Goal: Information Seeking & Learning: Learn about a topic

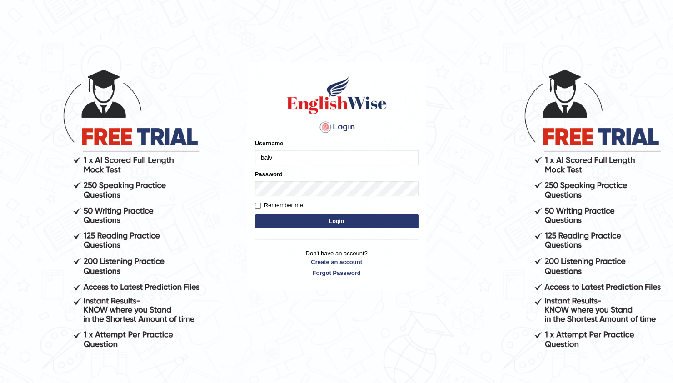
type input "[PERSON_NAME]"
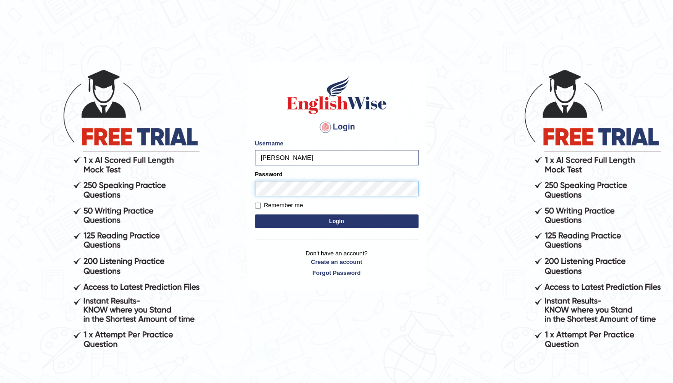
click at [255, 214] on button "Login" at bounding box center [337, 221] width 164 height 14
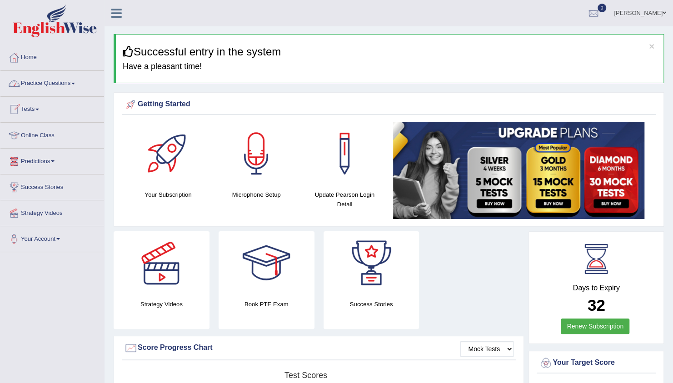
click at [62, 79] on link "Practice Questions" at bounding box center [52, 82] width 104 height 23
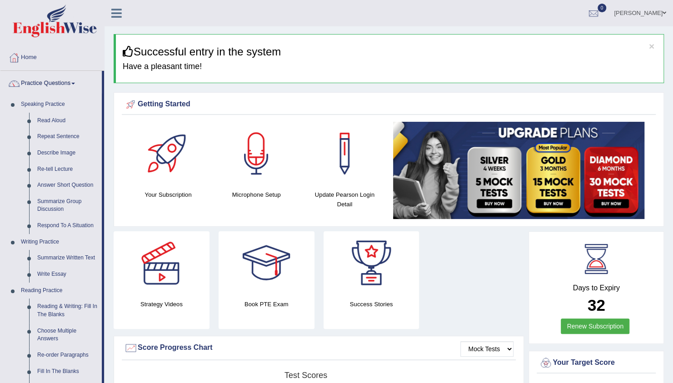
drag, startPoint x: 104, startPoint y: 288, endPoint x: 117, endPoint y: 323, distance: 37.5
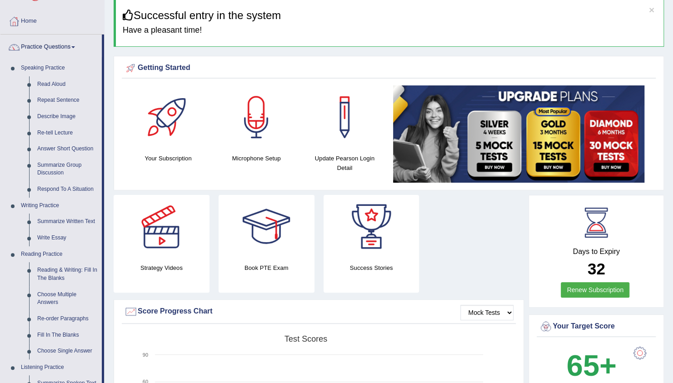
scroll to position [55, 0]
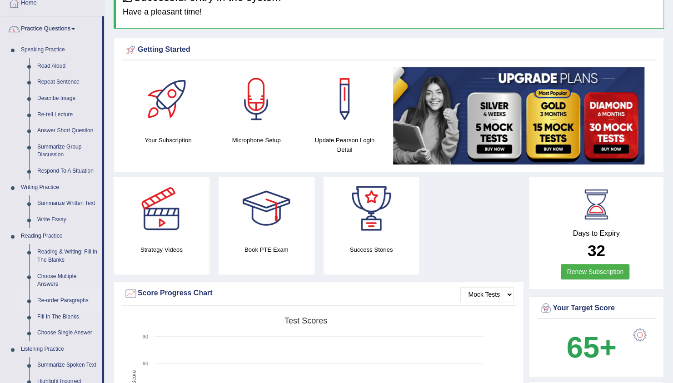
click at [60, 297] on link "Re-order Paragraphs" at bounding box center [67, 300] width 69 height 16
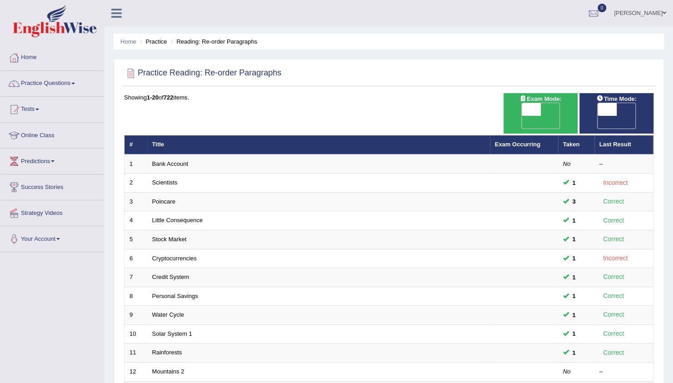
click at [522, 116] on span "OFF" at bounding box center [512, 122] width 19 height 13
checkbox input "true"
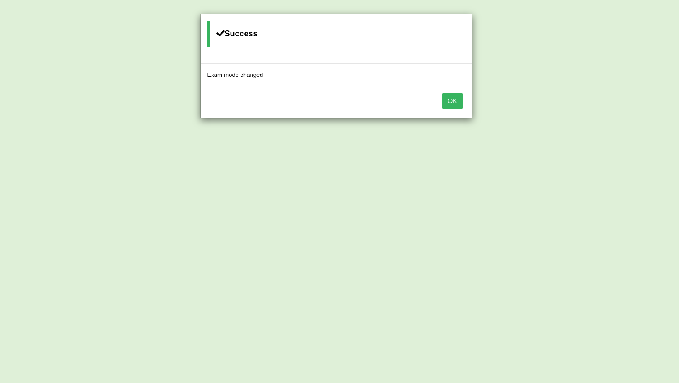
click at [455, 101] on button "OK" at bounding box center [452, 100] width 21 height 15
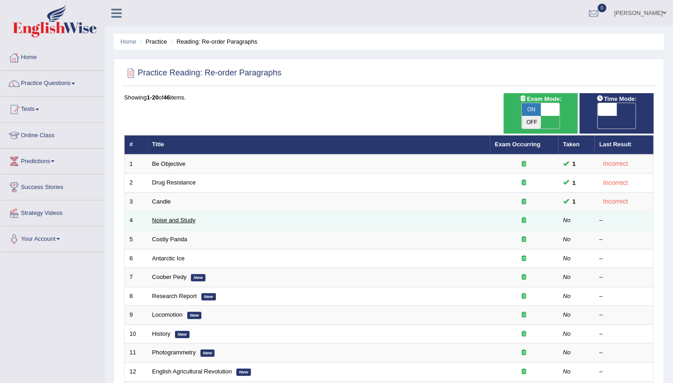
click at [168, 217] on link "Noise and Study" at bounding box center [173, 220] width 43 height 7
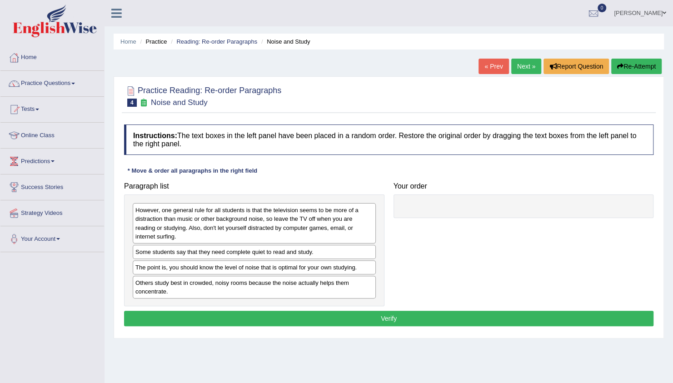
click at [195, 269] on div "The point is, you should know the level of noise that is optimal for your own s…" at bounding box center [254, 267] width 243 height 14
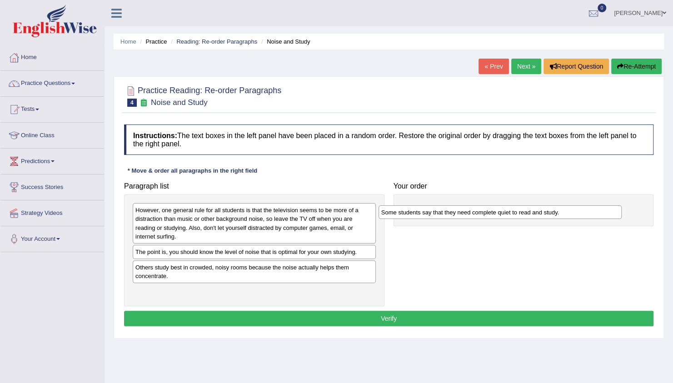
drag, startPoint x: 200, startPoint y: 254, endPoint x: 457, endPoint y: 214, distance: 259.8
click at [457, 214] on div "Some students say that they need complete quiet to read and study." at bounding box center [499, 212] width 243 height 14
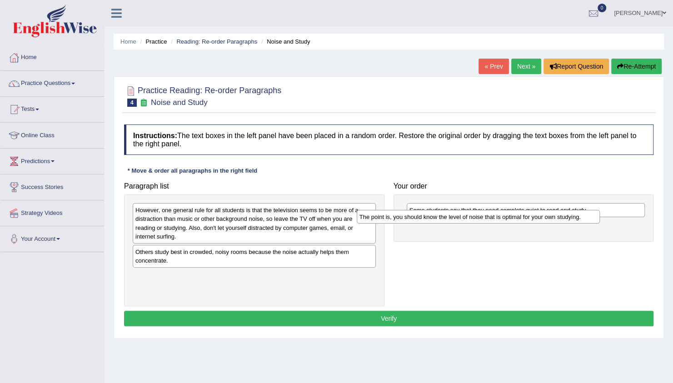
drag, startPoint x: 248, startPoint y: 252, endPoint x: 472, endPoint y: 217, distance: 226.5
click at [472, 217] on div "The point is, you should know the level of noise that is optimal for your own s…" at bounding box center [478, 217] width 243 height 14
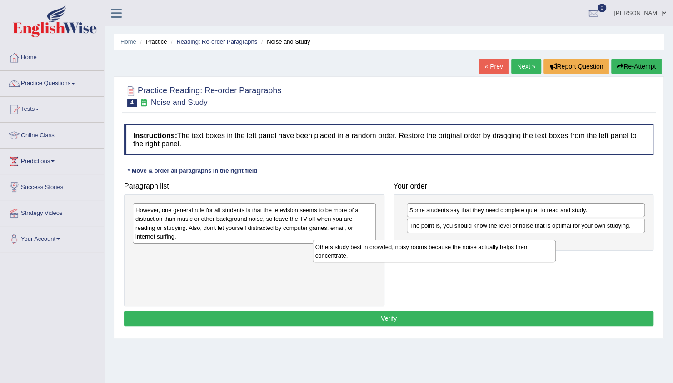
drag, startPoint x: 336, startPoint y: 254, endPoint x: 520, endPoint y: 251, distance: 183.5
click at [520, 251] on div "Others study best in crowded, noisy rooms because the noise actually helps them…" at bounding box center [433, 251] width 243 height 23
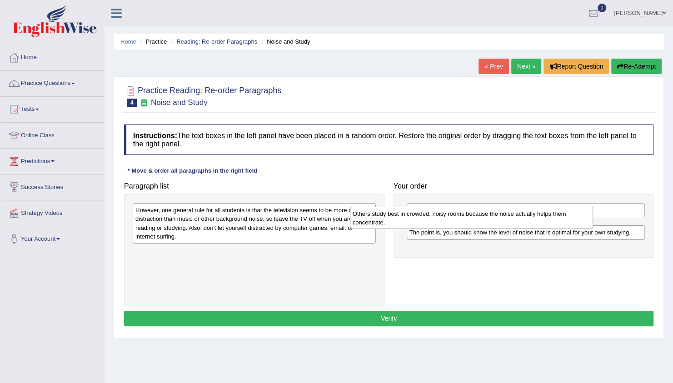
drag, startPoint x: 291, startPoint y: 258, endPoint x: 516, endPoint y: 223, distance: 228.1
click at [516, 223] on div "Others study best in crowded, noisy rooms because the noise actually helps them…" at bounding box center [471, 218] width 243 height 23
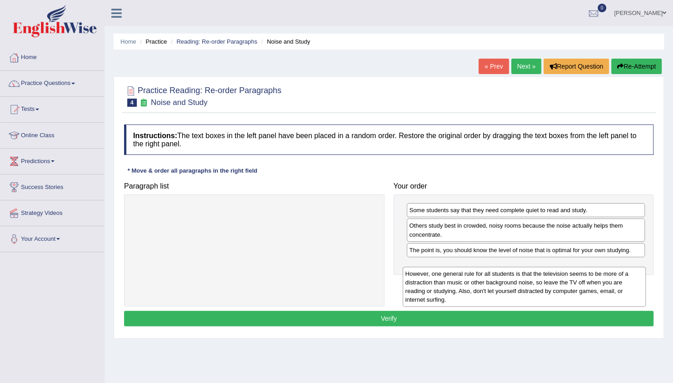
drag, startPoint x: 235, startPoint y: 218, endPoint x: 505, endPoint y: 282, distance: 277.2
click at [505, 282] on div "However, one general rule for all students is that the television seems to be m…" at bounding box center [523, 287] width 243 height 40
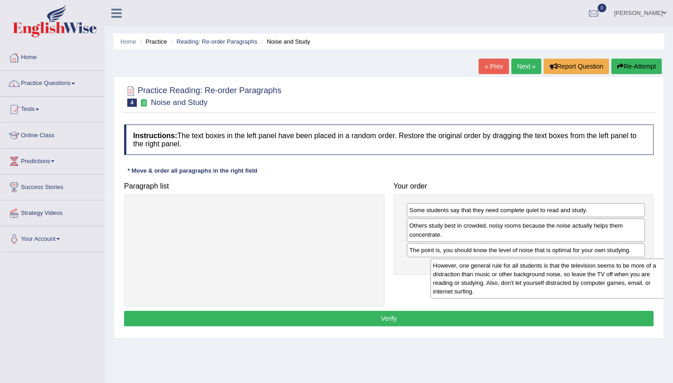
drag, startPoint x: 303, startPoint y: 225, endPoint x: 597, endPoint y: 274, distance: 298.3
click at [597, 274] on div "However, one general rule for all students is that the television seems to be m…" at bounding box center [551, 278] width 243 height 40
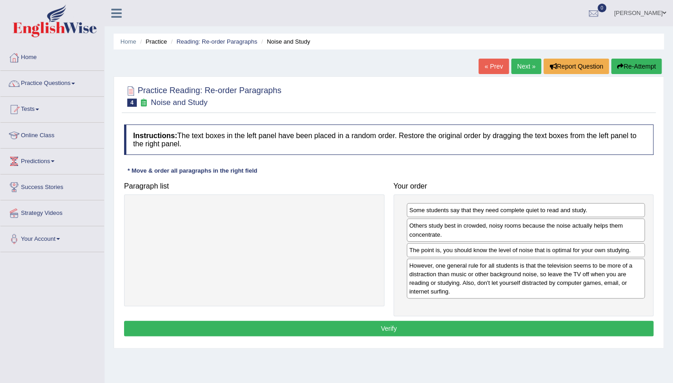
click at [456, 335] on div "Instructions: The text boxes in the left panel have been placed in a random ord…" at bounding box center [389, 231] width 534 height 223
click at [450, 321] on button "Verify" at bounding box center [388, 328] width 529 height 15
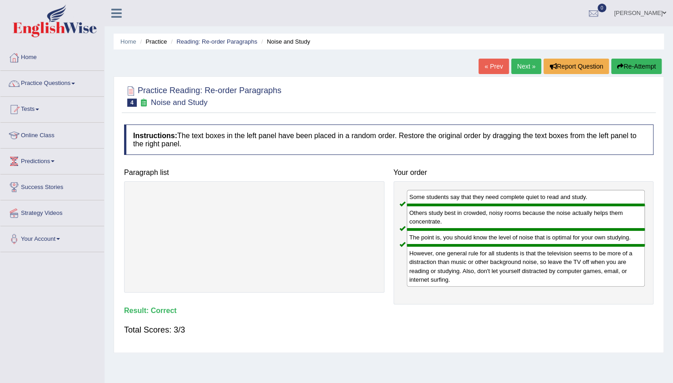
click at [535, 64] on link "Next »" at bounding box center [526, 66] width 30 height 15
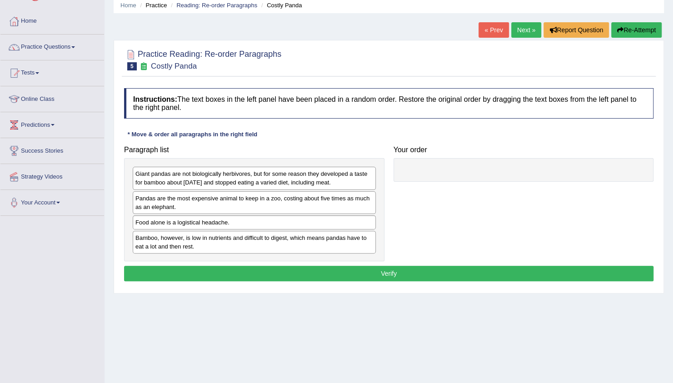
scroll to position [55, 0]
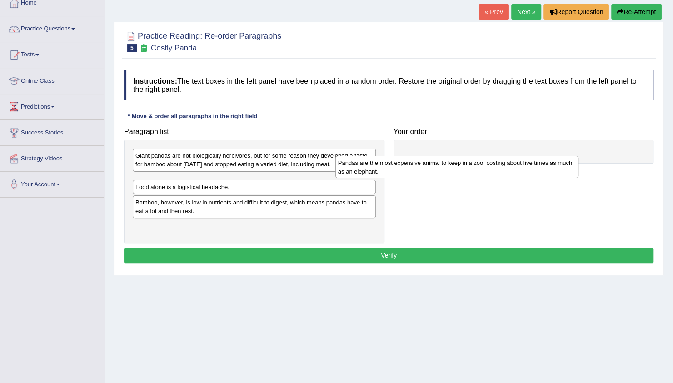
drag, startPoint x: 200, startPoint y: 193, endPoint x: 402, endPoint y: 176, distance: 203.3
click at [402, 176] on div "Pandas are the most expensive animal to keep in a zoo, costing about five times…" at bounding box center [456, 167] width 243 height 23
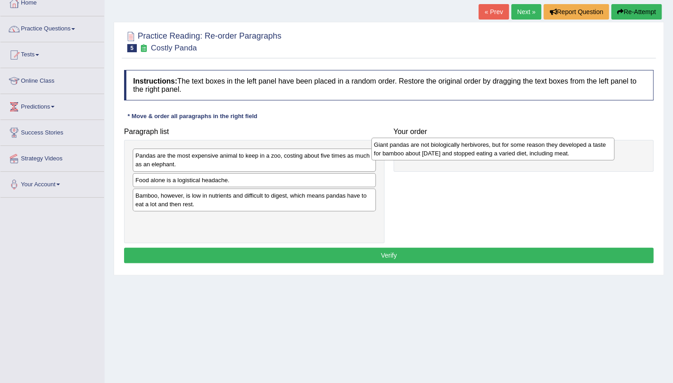
drag, startPoint x: 313, startPoint y: 164, endPoint x: 552, endPoint y: 153, distance: 239.1
click at [552, 153] on div "Giant pandas are not biologically herbivores, but for some reason they develope…" at bounding box center [492, 149] width 243 height 23
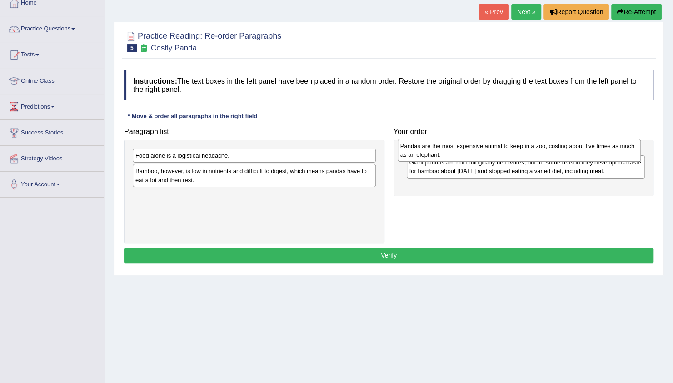
drag, startPoint x: 264, startPoint y: 158, endPoint x: 529, endPoint y: 149, distance: 265.0
click at [529, 149] on div "Pandas are the most expensive animal to keep in a zoo, costing about five times…" at bounding box center [518, 150] width 243 height 23
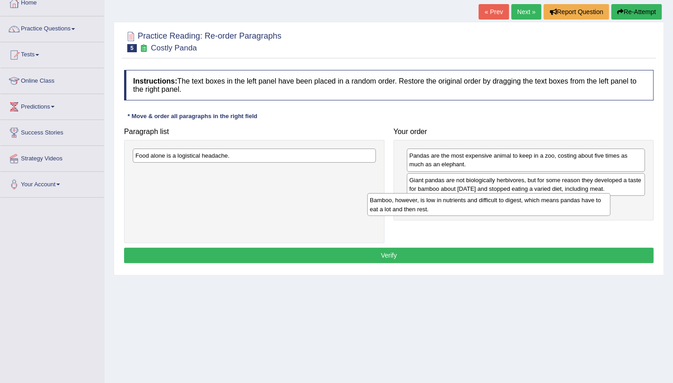
drag, startPoint x: 274, startPoint y: 174, endPoint x: 509, endPoint y: 203, distance: 236.2
click at [509, 203] on div "Bamboo, however, is low in nutrients and difficult to digest, which means panda…" at bounding box center [488, 204] width 243 height 23
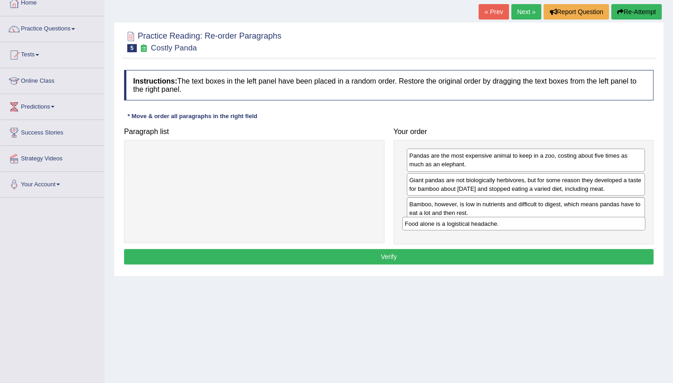
drag, startPoint x: 275, startPoint y: 154, endPoint x: 545, endPoint y: 222, distance: 277.8
click at [545, 222] on div "Food alone is a logistical headache." at bounding box center [523, 224] width 243 height 14
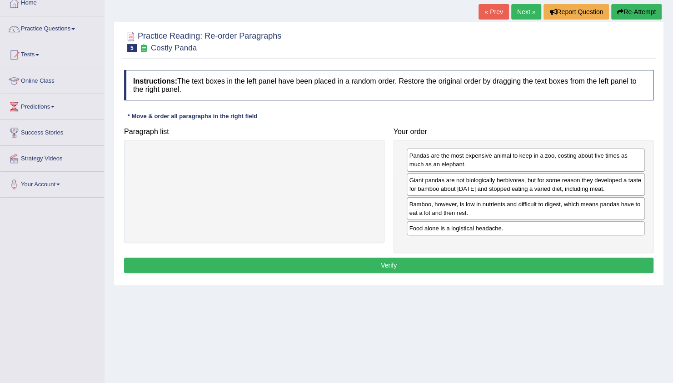
click at [398, 258] on button "Verify" at bounding box center [388, 265] width 529 height 15
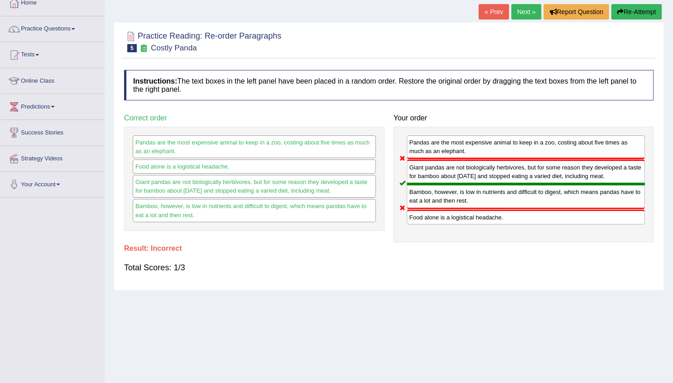
click at [347, 264] on div "Total Scores: 1/3" at bounding box center [388, 268] width 529 height 22
click at [526, 13] on link "Next »" at bounding box center [526, 11] width 30 height 15
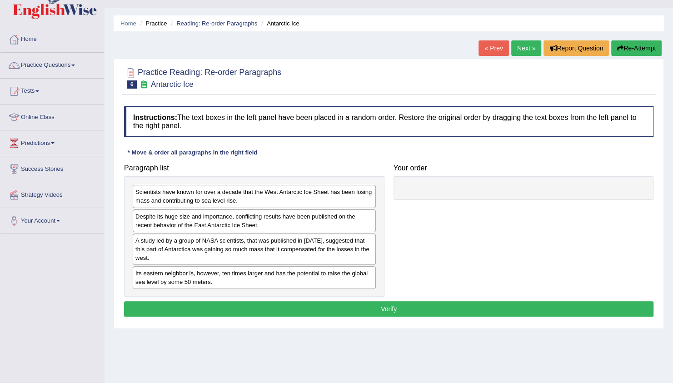
scroll to position [36, 0]
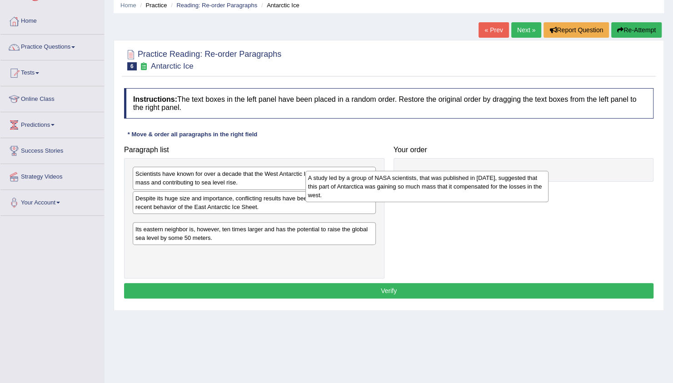
drag, startPoint x: 326, startPoint y: 226, endPoint x: 531, endPoint y: 165, distance: 214.1
click at [531, 171] on div "A study led by a group of NASA scientists, that was published in 2015, suggeste…" at bounding box center [426, 186] width 243 height 31
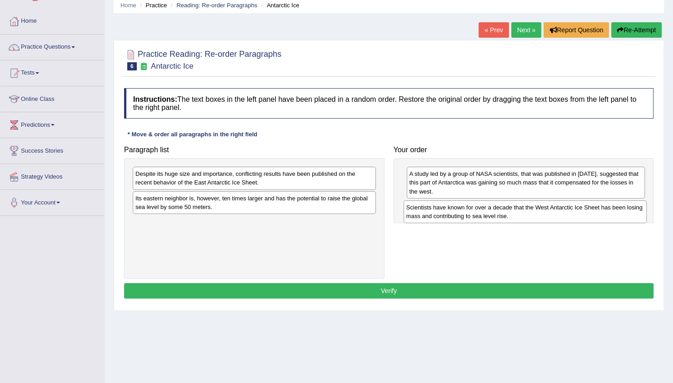
drag, startPoint x: 317, startPoint y: 176, endPoint x: 595, endPoint y: 209, distance: 279.5
click at [595, 209] on div "Scientists have known for over a decade that the West Antarctic Ice Sheet has b…" at bounding box center [524, 211] width 243 height 23
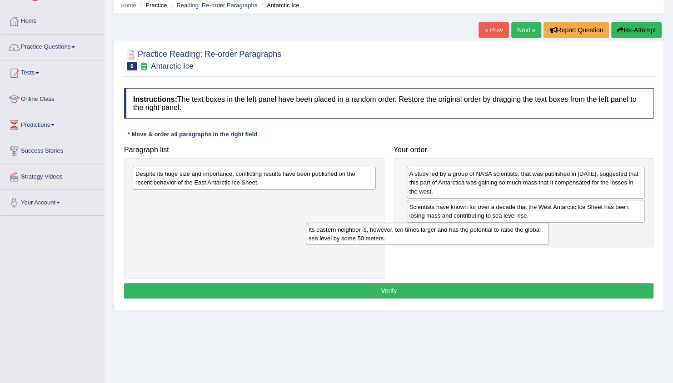
drag, startPoint x: 300, startPoint y: 203, endPoint x: 547, endPoint y: 228, distance: 247.8
click at [547, 228] on div "Its eastern neighbor is, however, ten times larger and has the potential to rai…" at bounding box center [427, 234] width 243 height 23
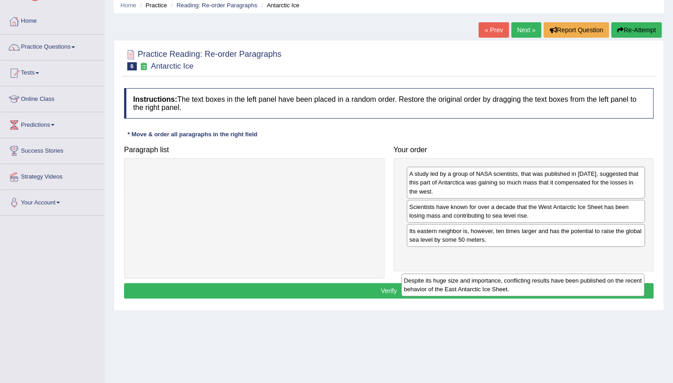
drag, startPoint x: 293, startPoint y: 210, endPoint x: 482, endPoint y: 282, distance: 202.5
click at [482, 282] on div "Despite its huge size and importance, conflicting results have been published o…" at bounding box center [522, 284] width 243 height 23
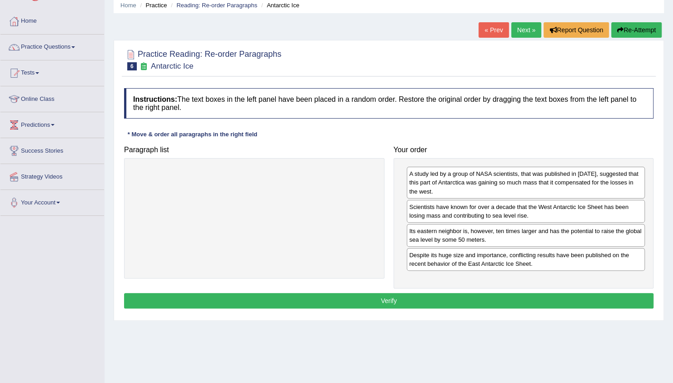
click at [471, 297] on button "Verify" at bounding box center [388, 300] width 529 height 15
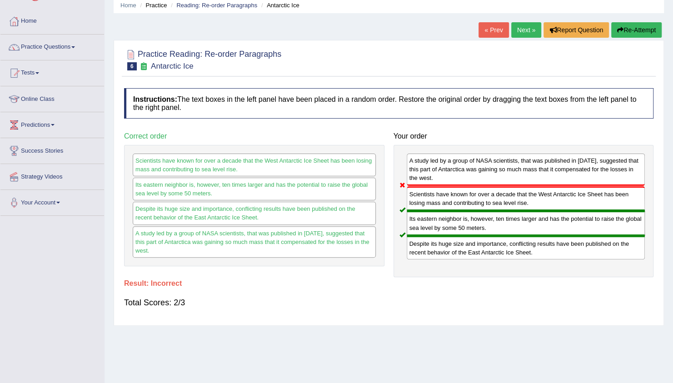
click at [511, 31] on link "Next »" at bounding box center [526, 29] width 30 height 15
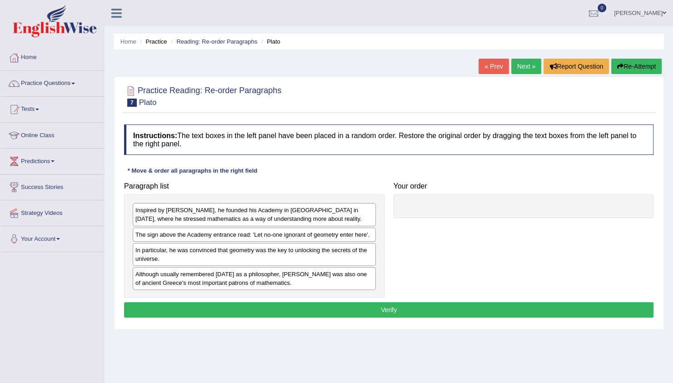
click at [455, 220] on div "Paragraph list Inspired by Pythagoras, he founded his Academy in Athens in 387 …" at bounding box center [388, 238] width 538 height 120
click at [447, 347] on div "Home Practice Reading: Re-order Paragraphs Plato « Prev Next » Report Question …" at bounding box center [388, 227] width 568 height 454
click at [638, 283] on div "Paragraph list Inspired by Pythagoras, he founded his Academy in Athens in 387 …" at bounding box center [388, 238] width 538 height 120
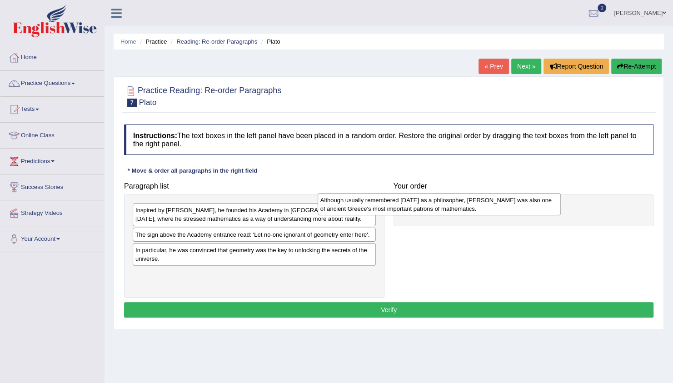
drag, startPoint x: 357, startPoint y: 281, endPoint x: 541, endPoint y: 208, distance: 197.9
click at [541, 208] on div "Although usually remembered today as a philosopher, Plato was also one of ancie…" at bounding box center [438, 204] width 243 height 23
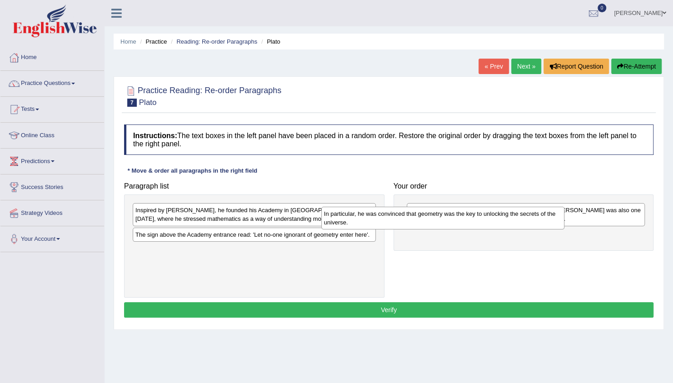
drag, startPoint x: 333, startPoint y: 255, endPoint x: 522, endPoint y: 220, distance: 191.7
click at [522, 220] on div "In particular, he was convinced that geometry was the key to unlocking the secr…" at bounding box center [442, 218] width 243 height 23
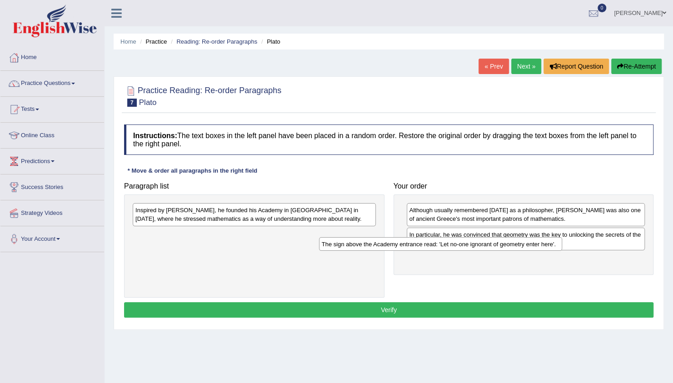
drag, startPoint x: 290, startPoint y: 233, endPoint x: 477, endPoint y: 242, distance: 187.4
click at [477, 242] on div "The sign above the Academy entrance read: 'Let no-one ignorant of geometry ente…" at bounding box center [440, 244] width 243 height 14
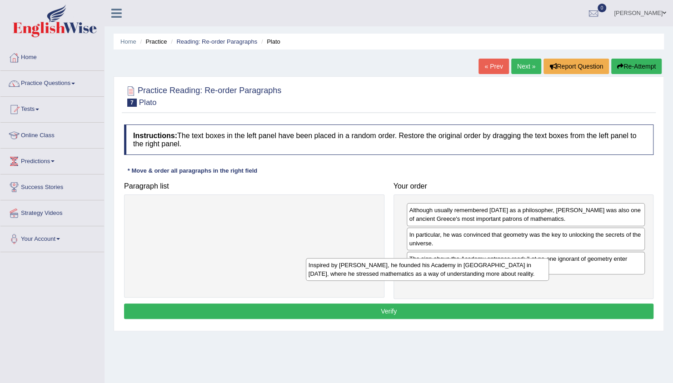
drag, startPoint x: 312, startPoint y: 217, endPoint x: 485, endPoint y: 272, distance: 181.6
click at [485, 272] on div "Inspired by Pythagoras, he founded his Academy in Athens in 387 BC, where he st…" at bounding box center [427, 269] width 243 height 23
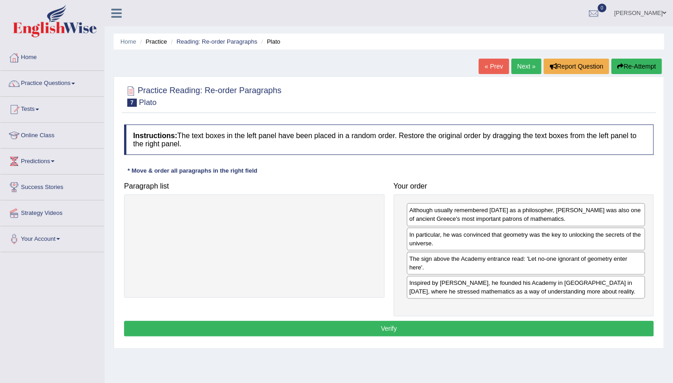
click at [422, 321] on button "Verify" at bounding box center [388, 328] width 529 height 15
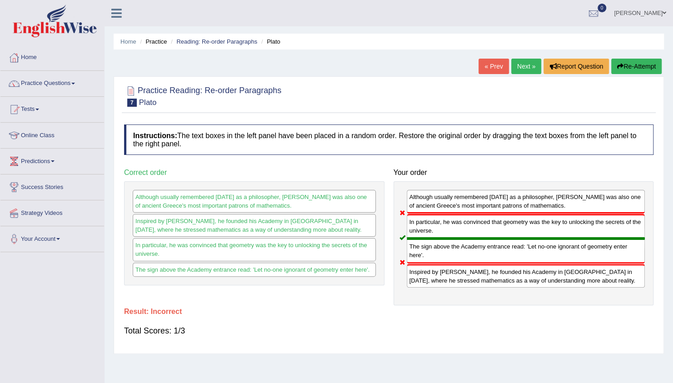
click at [527, 67] on link "Next »" at bounding box center [526, 66] width 30 height 15
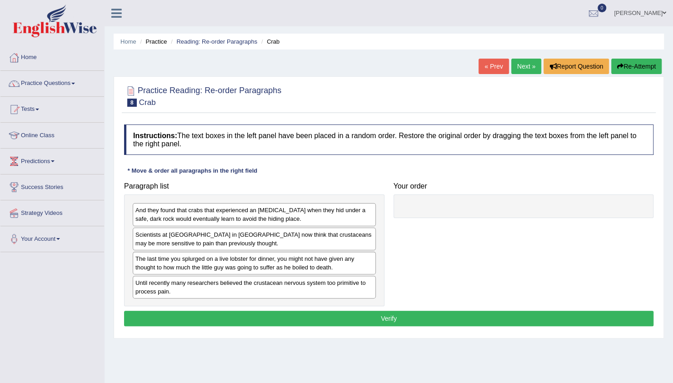
drag, startPoint x: 277, startPoint y: 301, endPoint x: 333, endPoint y: 277, distance: 60.4
click at [333, 277] on div "And they found that crabs that experienced an [MEDICAL_DATA] when they hid unde…" at bounding box center [254, 249] width 260 height 111
click at [380, 281] on div "And they found that crabs that experienced an [MEDICAL_DATA] when they hid unde…" at bounding box center [254, 249] width 260 height 111
click at [401, 332] on div "Instructions: The text boxes in the left panel have been placed in a random ord…" at bounding box center [389, 226] width 534 height 213
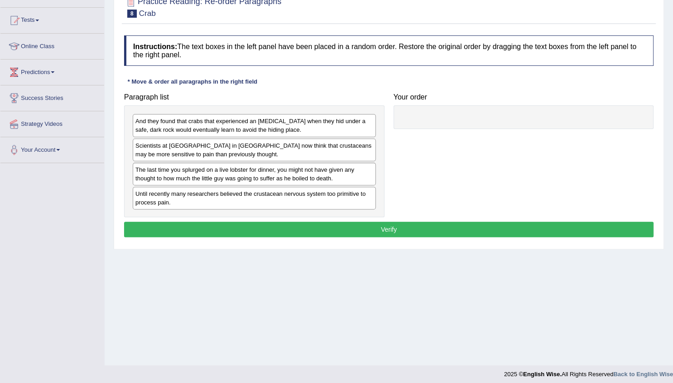
scroll to position [94, 0]
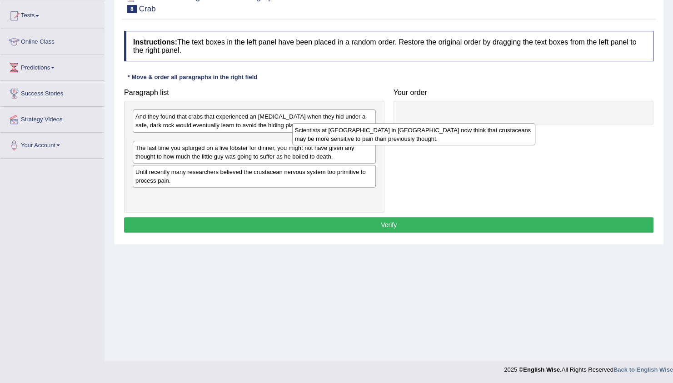
drag, startPoint x: 370, startPoint y: 139, endPoint x: 523, endPoint y: 135, distance: 153.6
click at [523, 135] on div "Scientists at Queen's University in Belfast now think that crustaceans may be m…" at bounding box center [413, 134] width 243 height 23
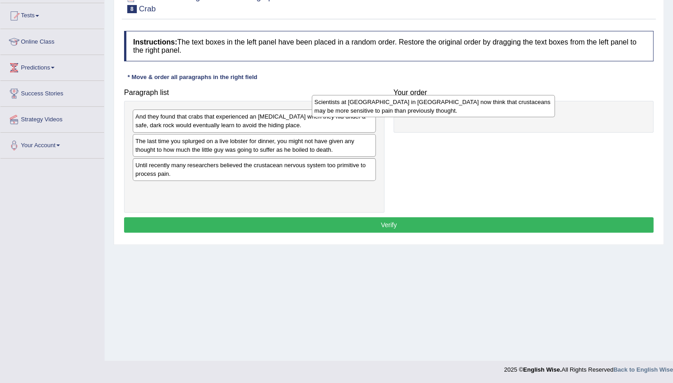
drag, startPoint x: 350, startPoint y: 148, endPoint x: 530, endPoint y: 110, distance: 183.4
click at [530, 110] on div "Scientists at Queen's University in Belfast now think that crustaceans may be m…" at bounding box center [433, 106] width 243 height 23
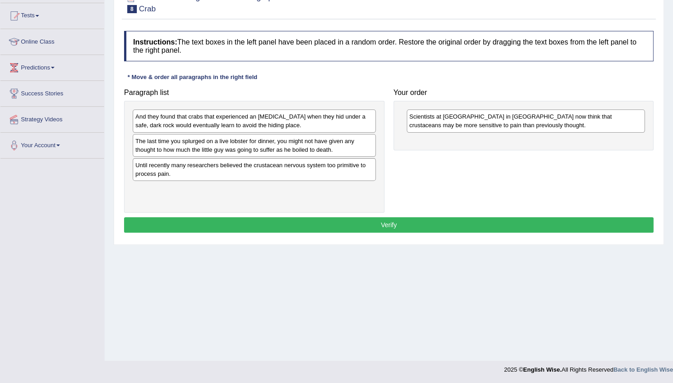
click at [444, 174] on div "Paragraph list And they found that crabs that experienced an electric shock whe…" at bounding box center [388, 148] width 538 height 129
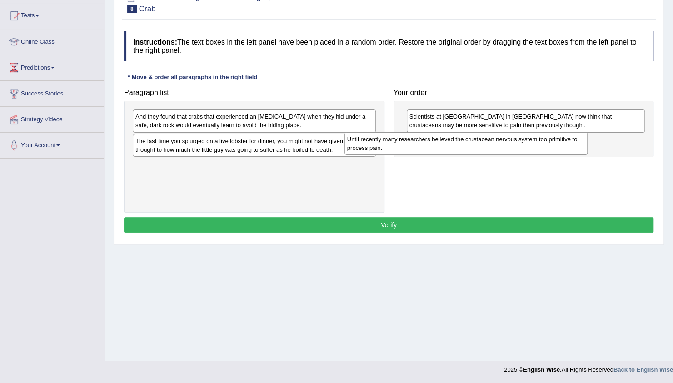
drag, startPoint x: 264, startPoint y: 173, endPoint x: 476, endPoint y: 148, distance: 213.2
click at [476, 148] on div "Until recently many researchers believed the crustacean nervous system too prim…" at bounding box center [465, 143] width 243 height 23
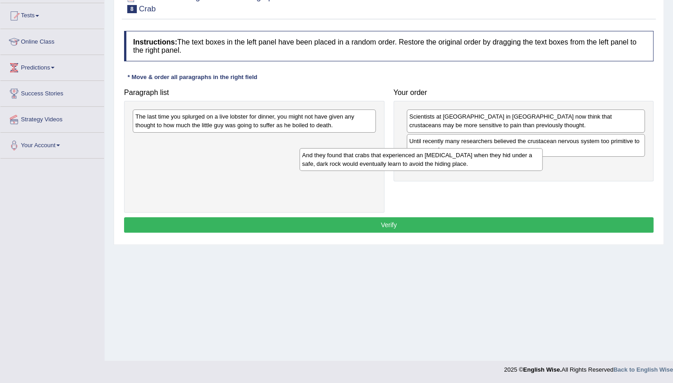
drag, startPoint x: 314, startPoint y: 124, endPoint x: 481, endPoint y: 163, distance: 171.1
click at [481, 163] on div "And they found that crabs that experienced an electric shock when they hid unde…" at bounding box center [420, 159] width 243 height 23
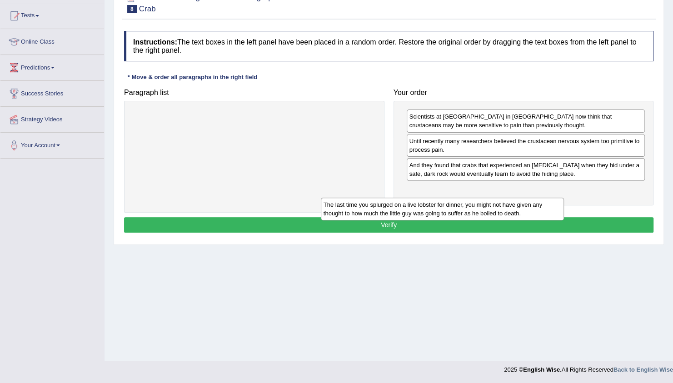
drag, startPoint x: 332, startPoint y: 120, endPoint x: 521, endPoint y: 206, distance: 208.5
click at [521, 206] on div "The last time you splurged on a live lobster for dinner, you might not have giv…" at bounding box center [442, 209] width 243 height 23
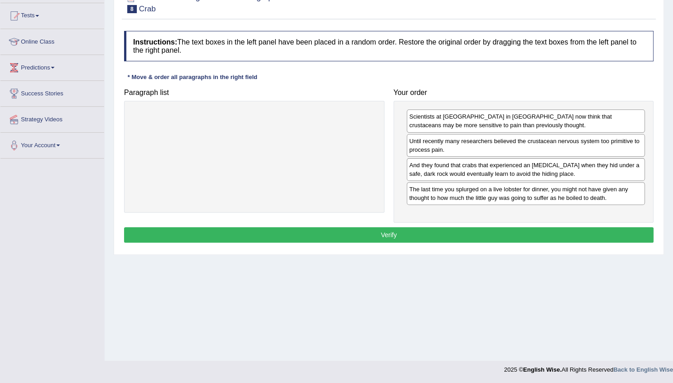
click at [485, 224] on div "Instructions: The text boxes in the left panel have been placed in a random ord…" at bounding box center [389, 137] width 534 height 223
click at [477, 236] on button "Verify" at bounding box center [388, 234] width 529 height 15
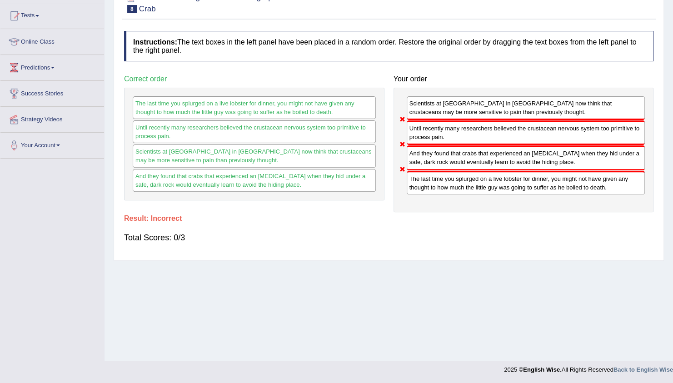
scroll to position [26, 0]
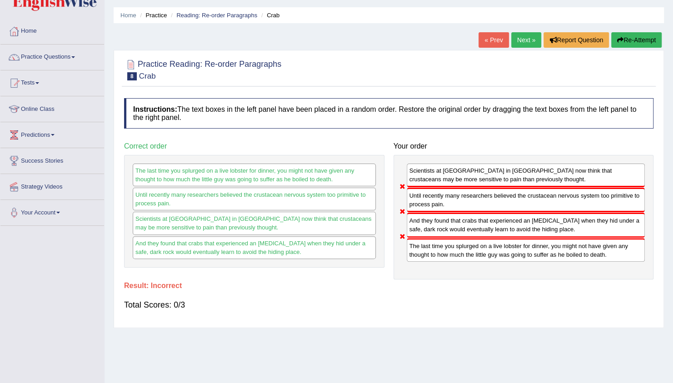
click at [525, 38] on link "Next »" at bounding box center [526, 39] width 30 height 15
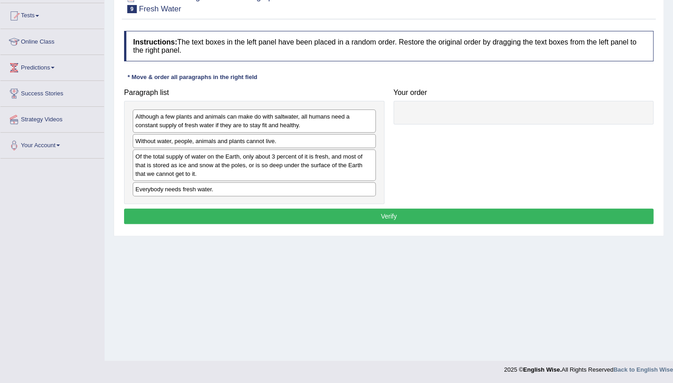
click at [427, 223] on div "Instructions: The text boxes in the left panel have been placed in a random ord…" at bounding box center [389, 128] width 534 height 204
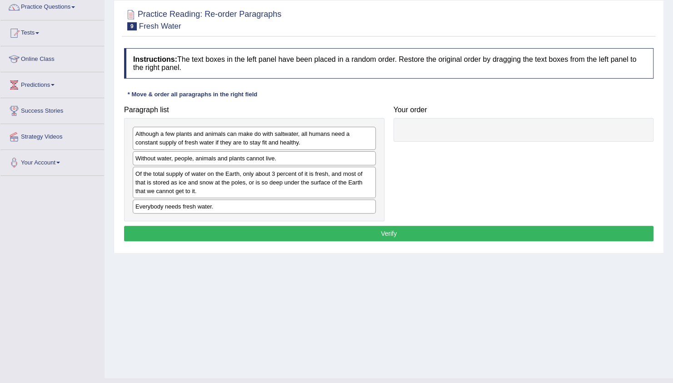
scroll to position [75, 0]
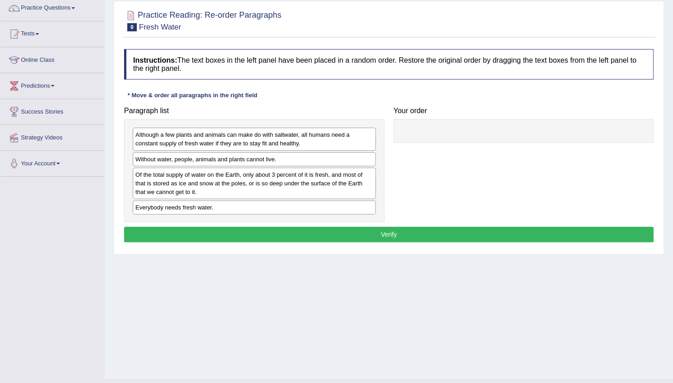
click at [431, 224] on div "Instructions: The text boxes in the left panel have been placed in a random ord…" at bounding box center [389, 147] width 534 height 204
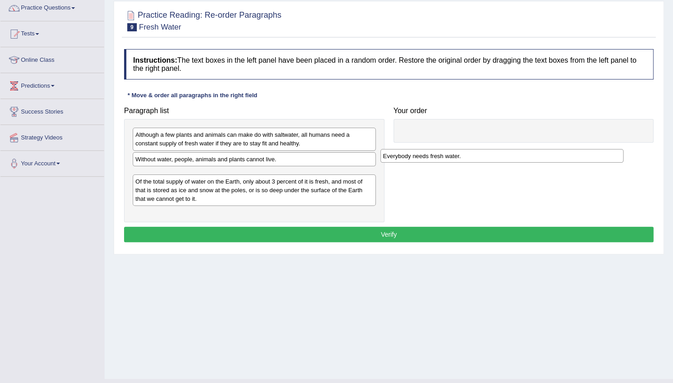
drag, startPoint x: 206, startPoint y: 212, endPoint x: 470, endPoint y: 137, distance: 273.9
click at [470, 149] on div "Everybody needs fresh water." at bounding box center [501, 156] width 243 height 14
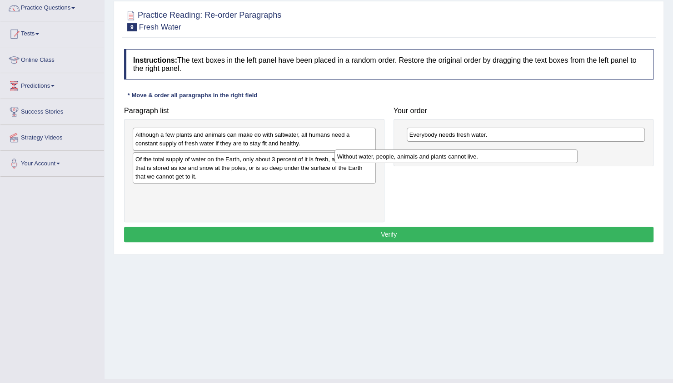
drag, startPoint x: 271, startPoint y: 161, endPoint x: 481, endPoint y: 159, distance: 209.8
click at [481, 159] on div "Without water, people, animals and plants cannot live." at bounding box center [455, 156] width 243 height 14
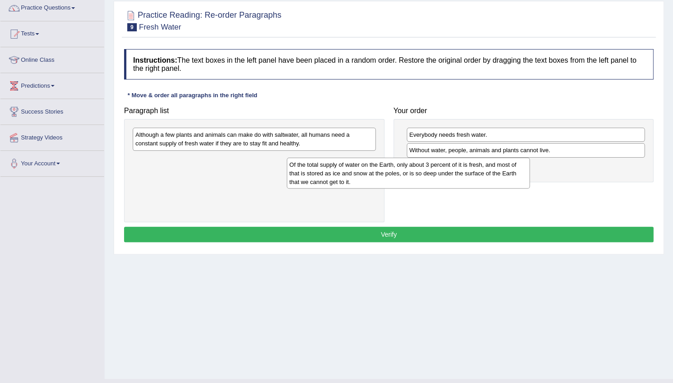
drag, startPoint x: 314, startPoint y: 177, endPoint x: 471, endPoint y: 183, distance: 157.3
click at [471, 183] on div "Of the total supply of water on the Earth, only about 3 percent of it is fresh,…" at bounding box center [408, 173] width 243 height 31
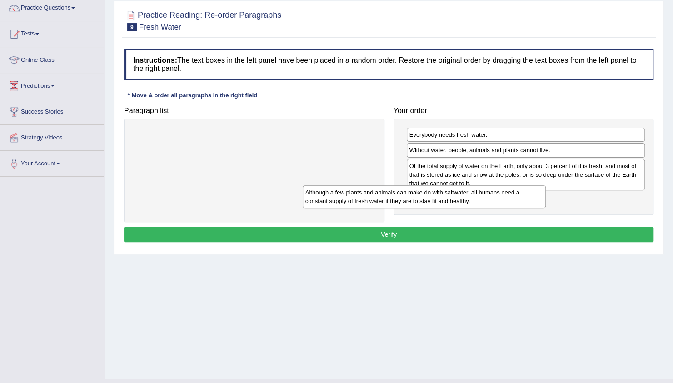
drag, startPoint x: 327, startPoint y: 144, endPoint x: 507, endPoint y: 202, distance: 189.3
click at [507, 202] on div "Although a few plants and animals can make do with saltwater, all humans need a…" at bounding box center [423, 196] width 243 height 23
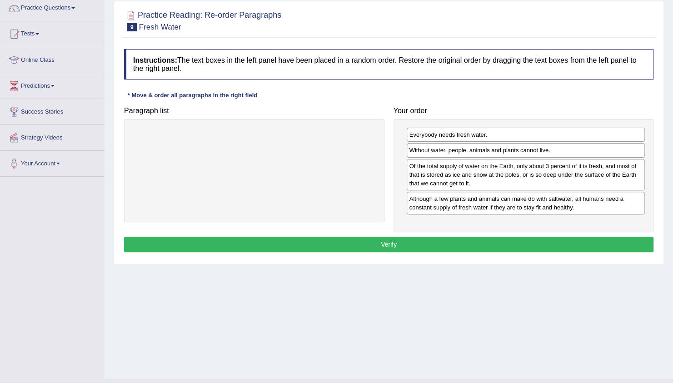
click at [450, 237] on button "Verify" at bounding box center [388, 244] width 529 height 15
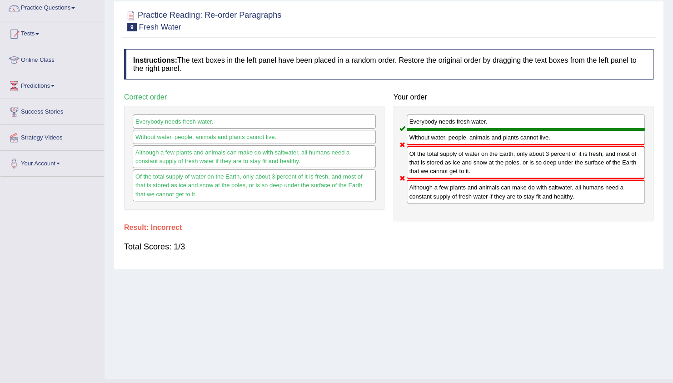
scroll to position [57, 0]
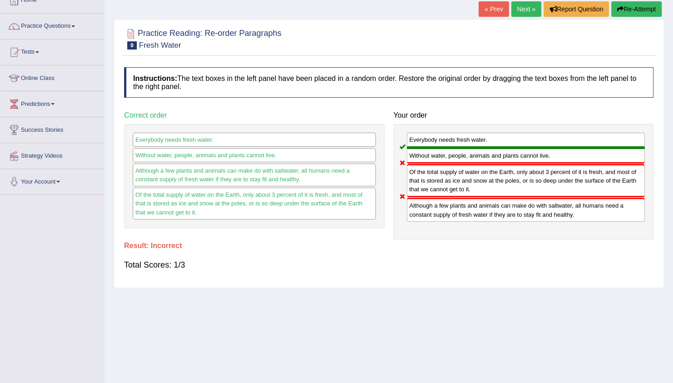
click at [523, 7] on link "Next »" at bounding box center [526, 8] width 30 height 15
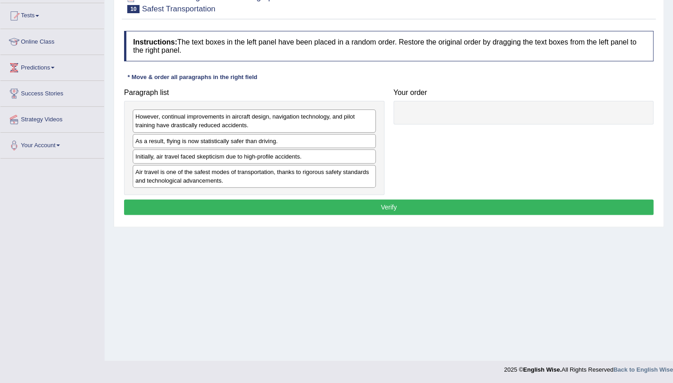
click at [297, 124] on div "However, continual improvements in aircraft design, navigation technology, and …" at bounding box center [254, 120] width 243 height 23
drag, startPoint x: 268, startPoint y: 183, endPoint x: 382, endPoint y: 137, distance: 123.6
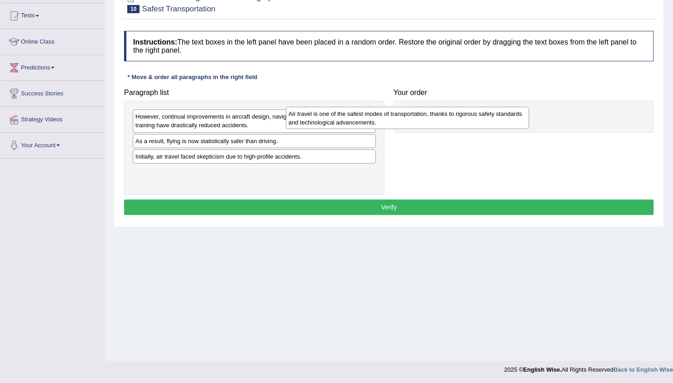
drag, startPoint x: 284, startPoint y: 176, endPoint x: 454, endPoint y: 95, distance: 188.5
click at [454, 107] on div "Air travel is one of the safest modes of transportation, thanks to rigorous saf…" at bounding box center [407, 118] width 243 height 23
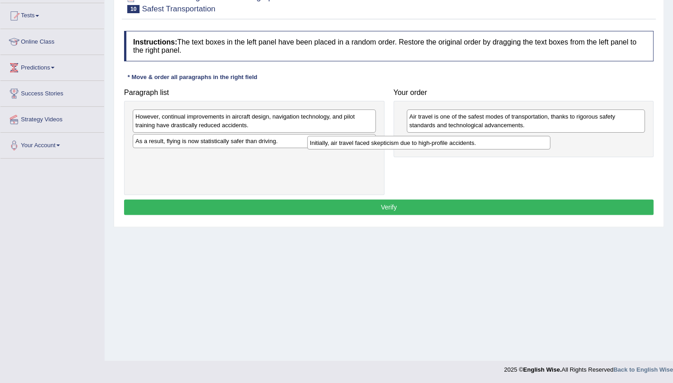
drag, startPoint x: 279, startPoint y: 158, endPoint x: 455, endPoint y: 146, distance: 176.6
click at [455, 146] on div "Initially, air travel faced skepticism due to high-profile accidents." at bounding box center [428, 143] width 243 height 14
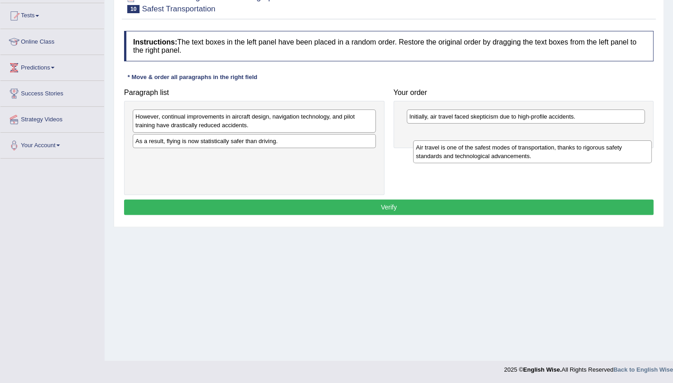
drag, startPoint x: 432, startPoint y: 120, endPoint x: 439, endPoint y: 152, distance: 32.5
click at [439, 152] on div "Air travel is one of the safest modes of transportation, thanks to rigorous saf…" at bounding box center [532, 151] width 238 height 23
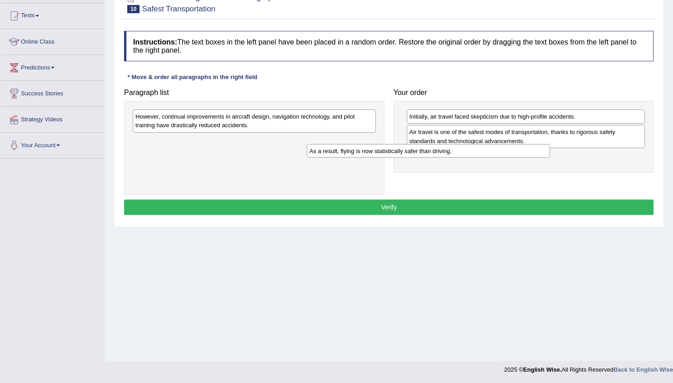
drag, startPoint x: 282, startPoint y: 145, endPoint x: 456, endPoint y: 155, distance: 174.3
click at [456, 155] on div "As a result, flying is now statistically safer than driving." at bounding box center [428, 151] width 243 height 14
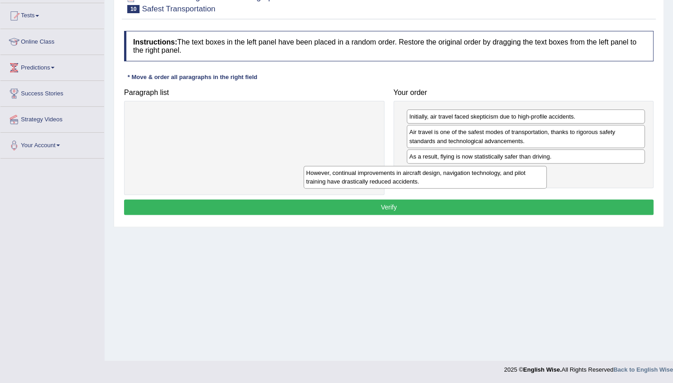
drag, startPoint x: 323, startPoint y: 120, endPoint x: 505, endPoint y: 176, distance: 190.5
click at [505, 176] on div "However, continual improvements in aircraft design, navigation technology, and …" at bounding box center [424, 177] width 243 height 23
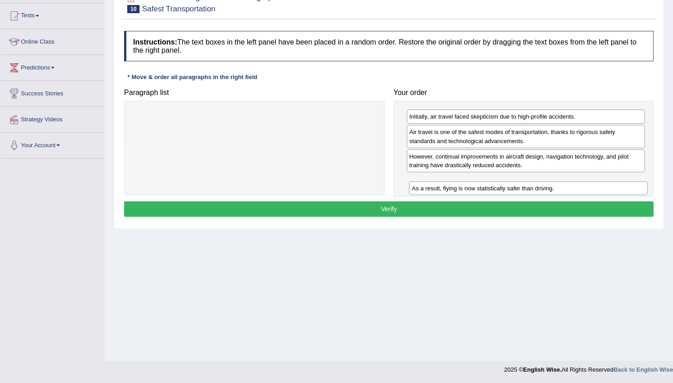
drag, startPoint x: 476, startPoint y: 158, endPoint x: 479, endPoint y: 190, distance: 32.4
click at [479, 190] on div "As a result, flying is now statistically safer than driving." at bounding box center [528, 188] width 238 height 14
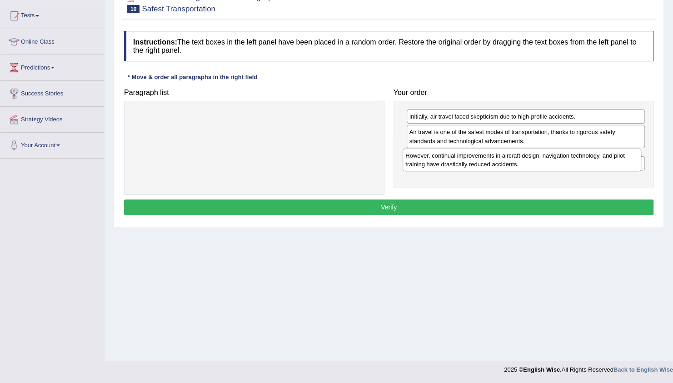
drag, startPoint x: 463, startPoint y: 148, endPoint x: 464, endPoint y: 133, distance: 15.0
click at [464, 149] on div "However, continual improvements in aircraft design, navigation technology, and …" at bounding box center [521, 160] width 238 height 23
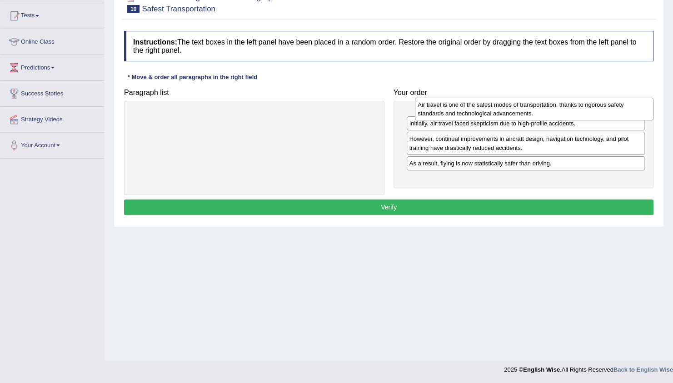
drag, startPoint x: 432, startPoint y: 161, endPoint x: 441, endPoint y: 109, distance: 52.5
click at [441, 109] on div "Air travel is one of the safest modes of transportation, thanks to rigorous saf…" at bounding box center [534, 109] width 238 height 23
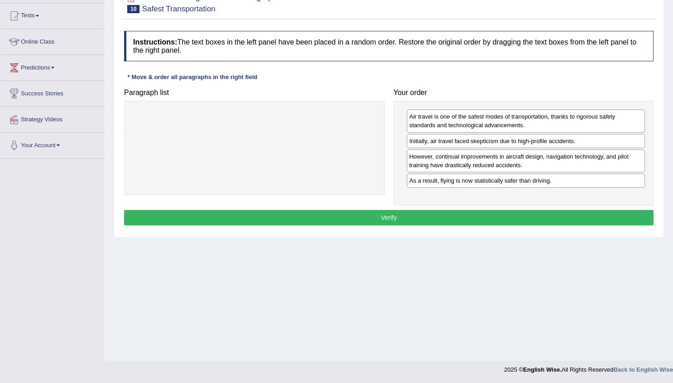
click at [397, 210] on button "Verify" at bounding box center [388, 217] width 529 height 15
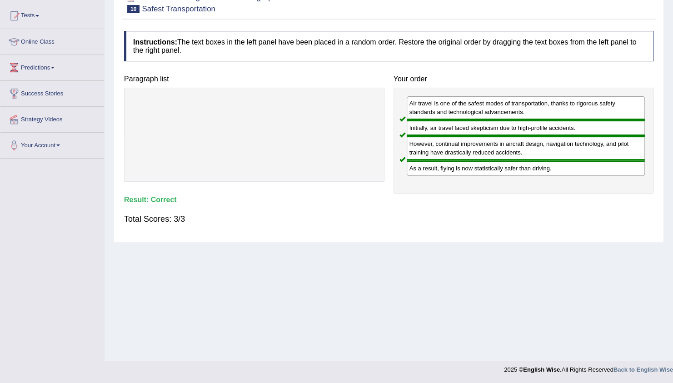
click at [459, 238] on div "Practice Reading: Re-order Paragraphs 10 Safest Transportation Instructions: Th…" at bounding box center [389, 112] width 550 height 259
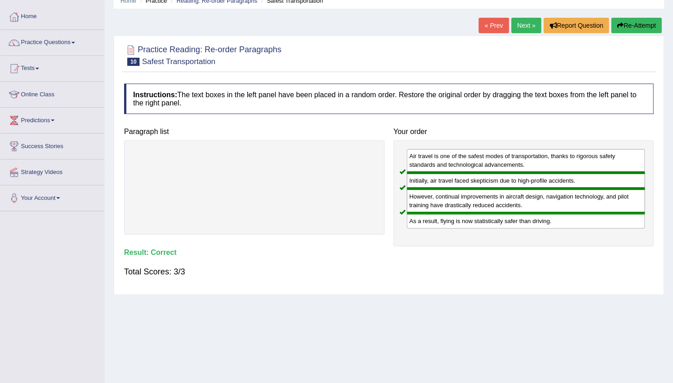
scroll to position [39, 0]
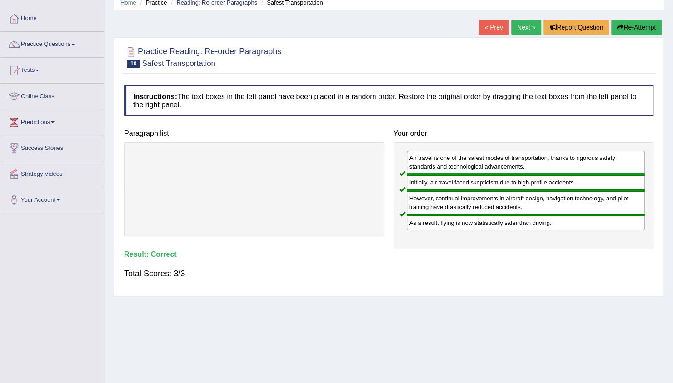
click at [520, 32] on link "Next »" at bounding box center [526, 27] width 30 height 15
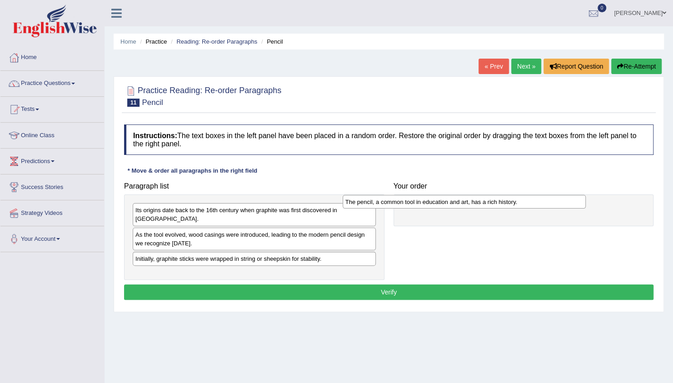
drag, startPoint x: 224, startPoint y: 209, endPoint x: 434, endPoint y: 201, distance: 210.0
click at [434, 201] on div "The pencil, a common tool in education and art, has a rich history." at bounding box center [463, 202] width 243 height 14
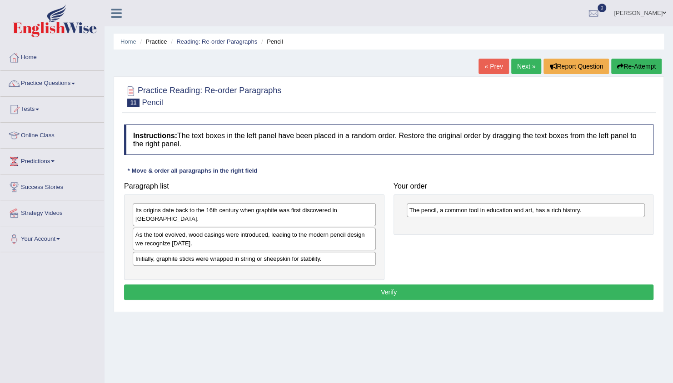
click at [324, 252] on div "Initially, graphite sticks were wrapped in string or sheepskin for stability." at bounding box center [254, 259] width 243 height 14
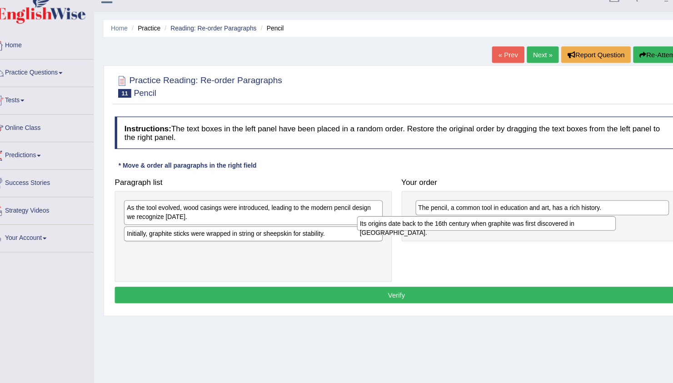
drag, startPoint x: 283, startPoint y: 208, endPoint x: 502, endPoint y: 223, distance: 219.4
click at [502, 223] on div "Its origins date back to the 16th century when graphite was first discovered in…" at bounding box center [473, 225] width 243 height 14
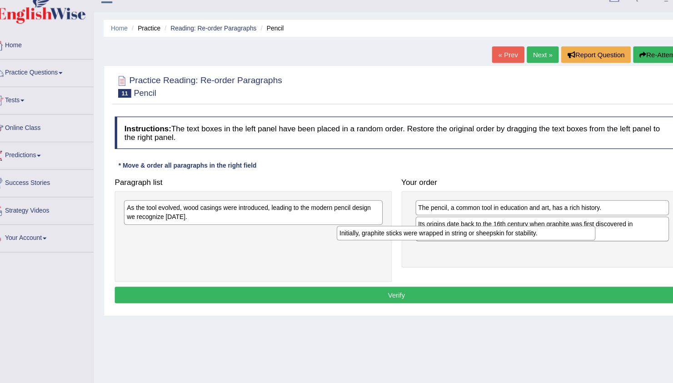
drag, startPoint x: 277, startPoint y: 237, endPoint x: 477, endPoint y: 237, distance: 199.4
click at [477, 237] on div "Initially, graphite sticks were wrapped in string or sheepskin for stability." at bounding box center [453, 234] width 243 height 14
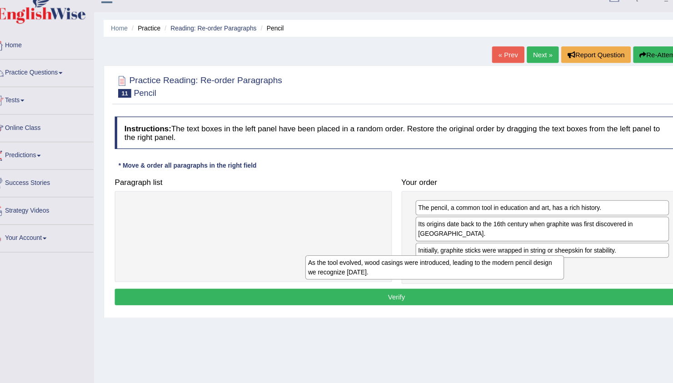
drag, startPoint x: 329, startPoint y: 216, endPoint x: 505, endPoint y: 265, distance: 183.5
click at [505, 265] on div "As the tool evolved, wood casings were introduced, leading to the modern pencil…" at bounding box center [424, 266] width 243 height 23
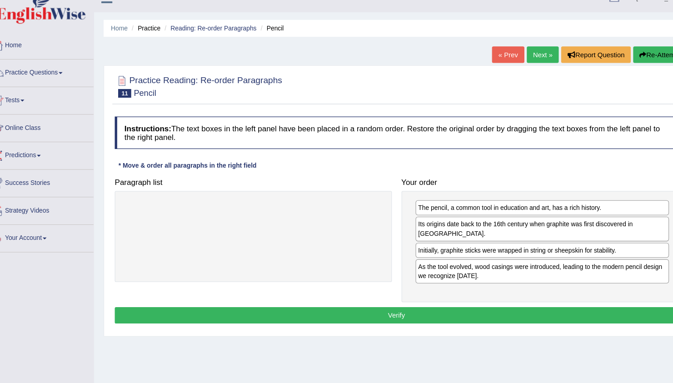
click at [469, 303] on button "Verify" at bounding box center [388, 310] width 529 height 15
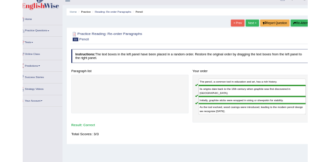
scroll to position [5, 0]
